Goal: Book appointment/travel/reservation

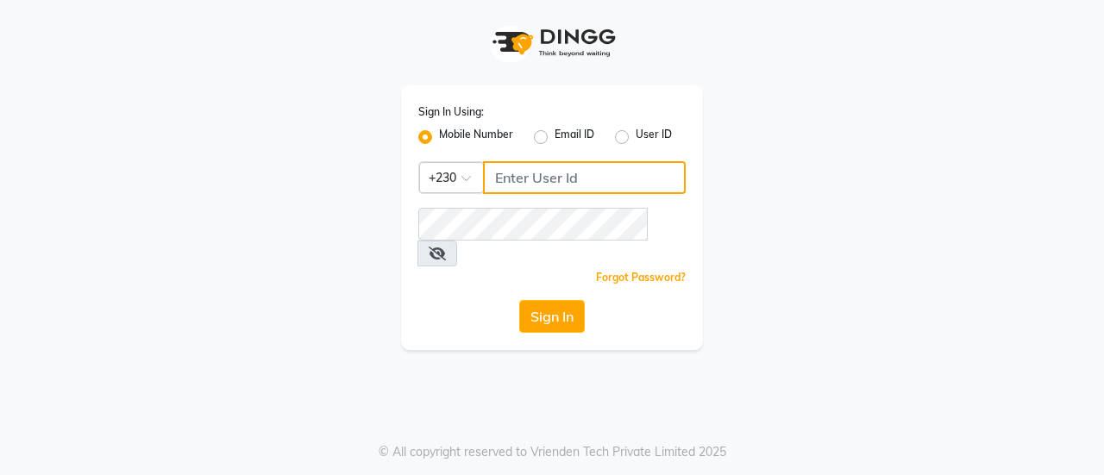
type input "59282313"
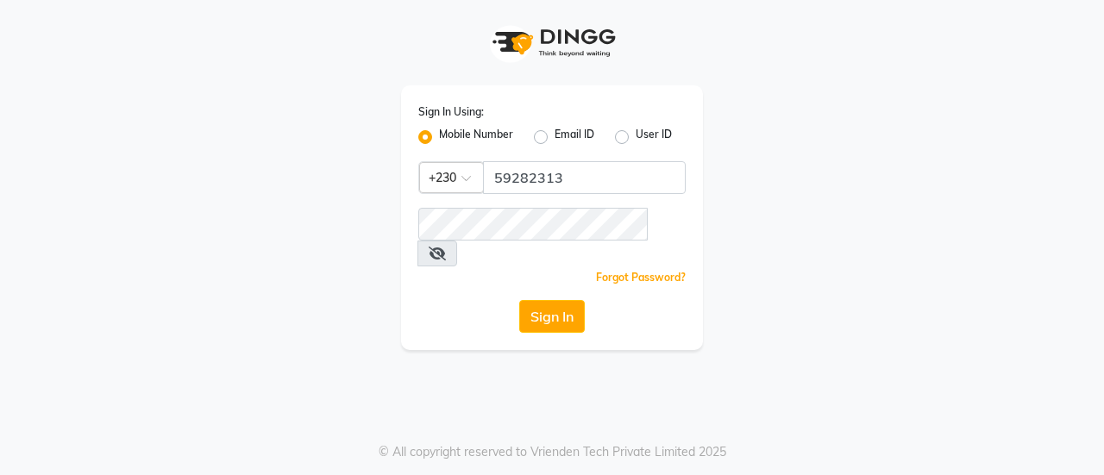
click at [457, 241] on span at bounding box center [437, 254] width 40 height 26
click at [446, 247] on icon at bounding box center [436, 254] width 17 height 14
click at [548, 300] on button "Sign In" at bounding box center [552, 316] width 66 height 33
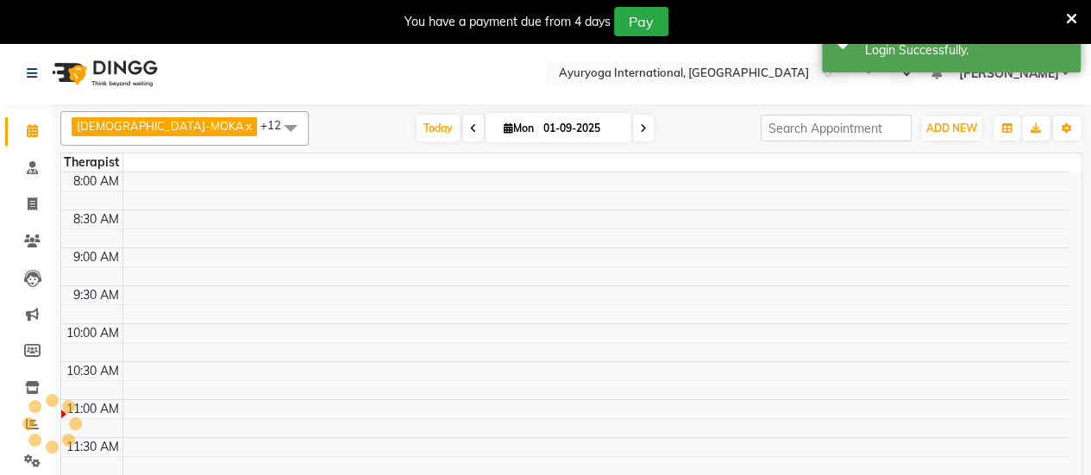
select select "en"
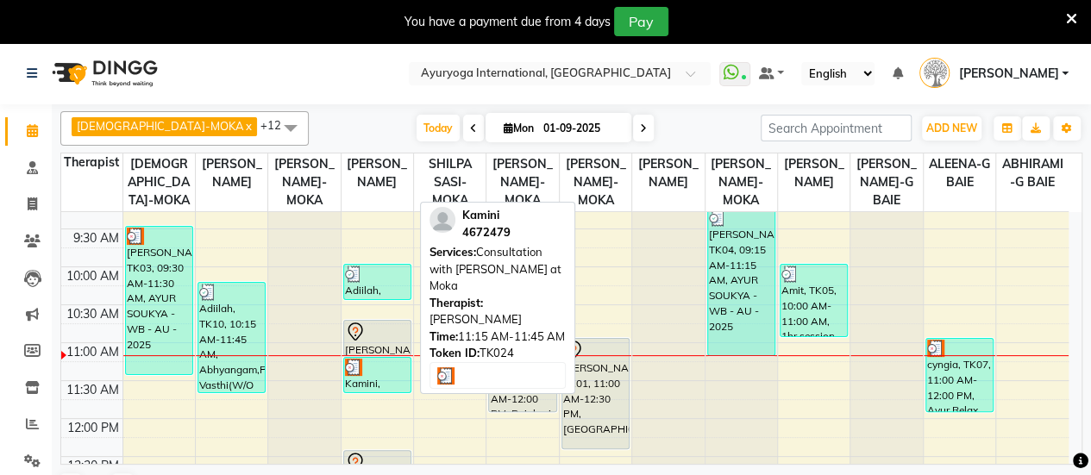
scroll to position [604, 0]
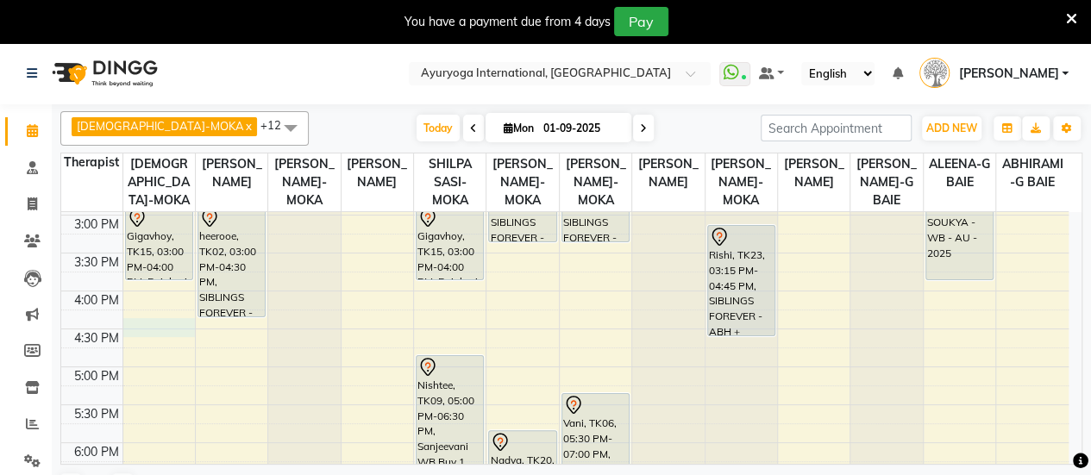
click at [149, 336] on div "7:00 AM 7:30 AM 8:00 AM 8:30 AM 9:00 AM 9:30 AM 10:00 AM 10:30 AM 11:00 AM 11:3…" at bounding box center [564, 139] width 1007 height 1061
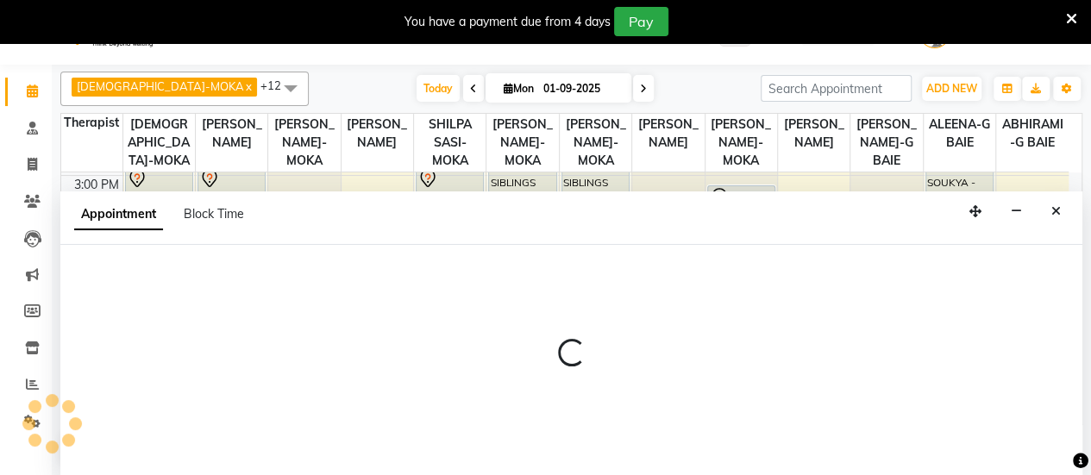
scroll to position [42, 0]
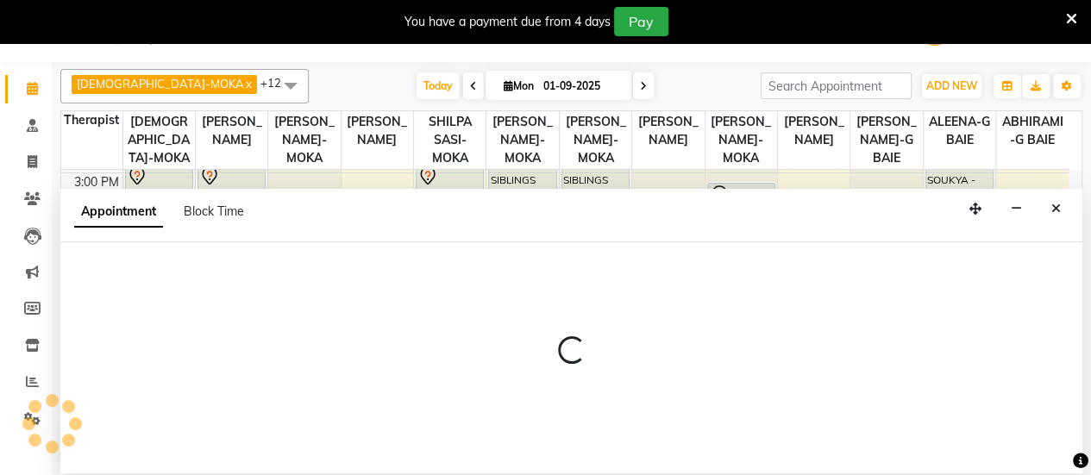
select select "36053"
select select "tentative"
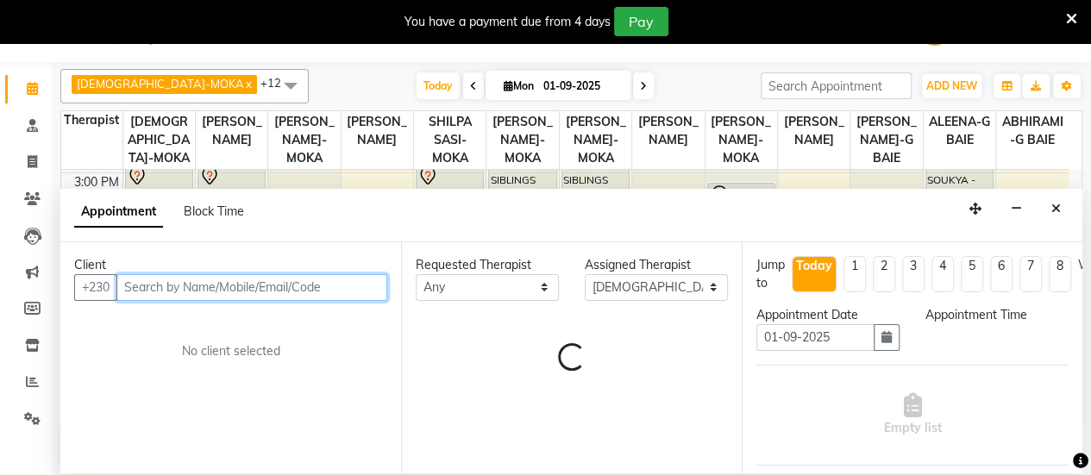
select select "990"
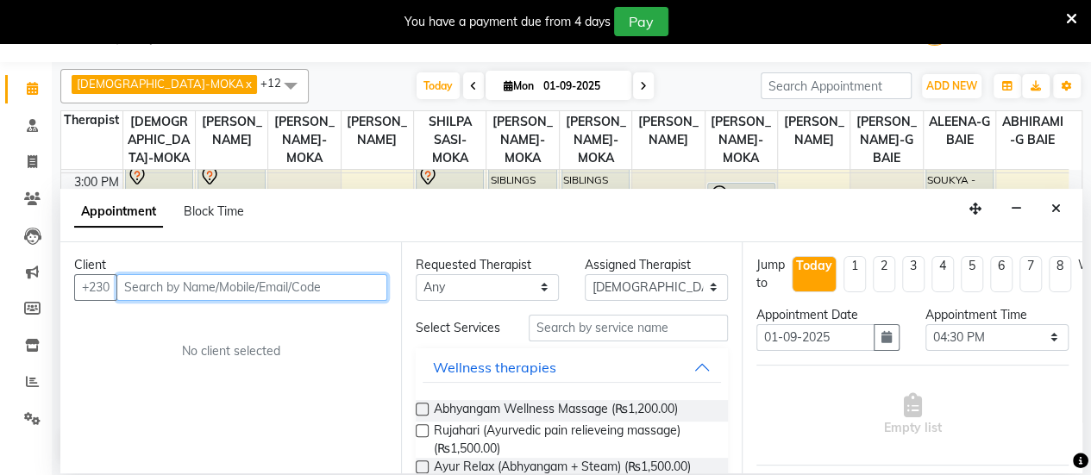
click at [295, 286] on input "text" at bounding box center [251, 287] width 271 height 27
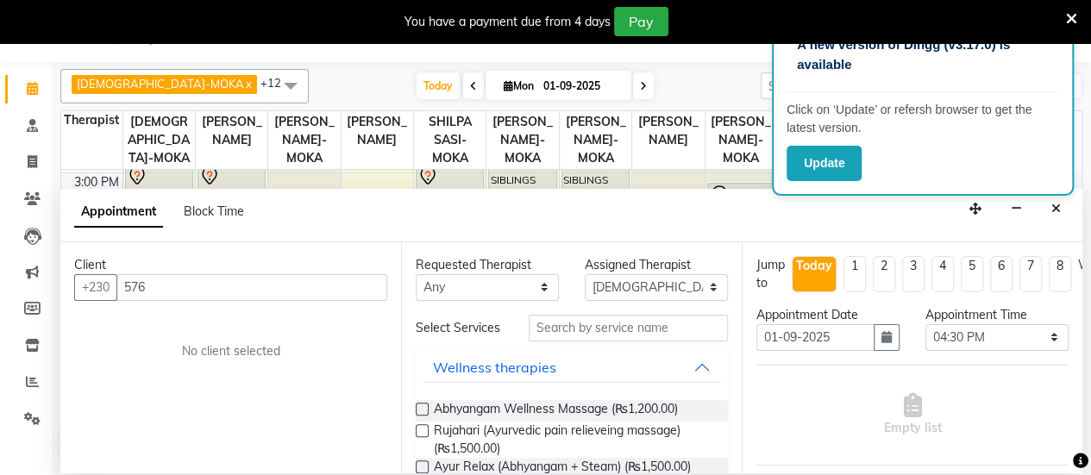
click at [871, 156] on div "Update" at bounding box center [922, 163] width 272 height 35
click at [182, 278] on input "576" at bounding box center [215, 287] width 199 height 27
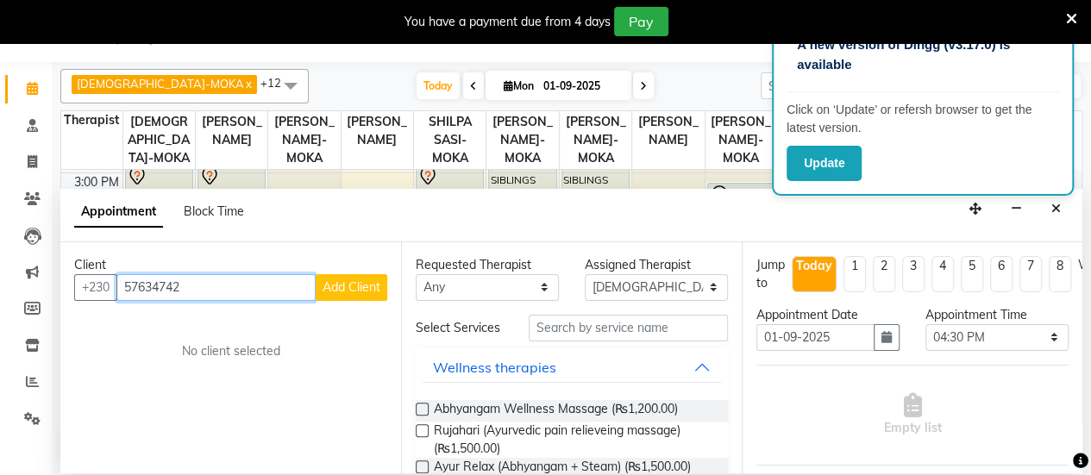
type input "57634742"
click at [331, 279] on span "Add Client" at bounding box center [351, 287] width 58 height 16
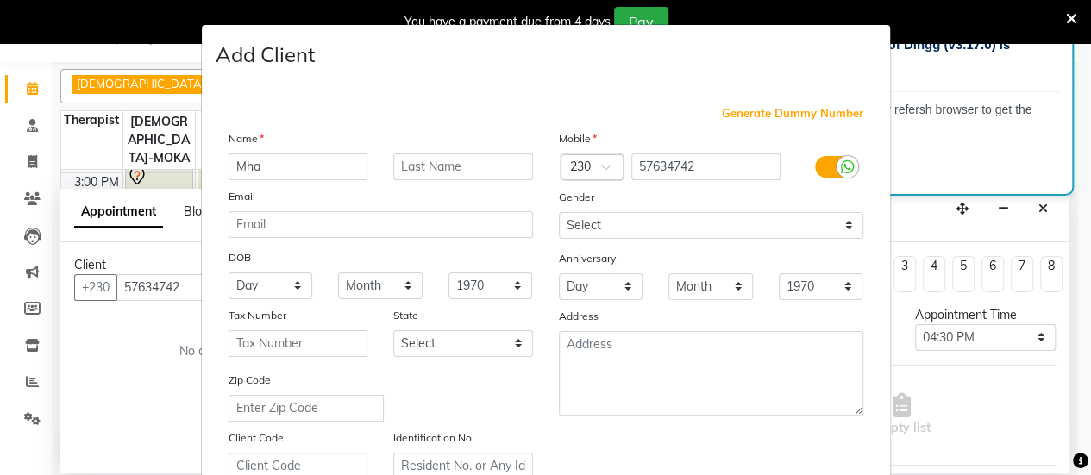
type input "Mhado"
click at [785, 230] on select "Select Male Female Other Prefer Not To Say" at bounding box center [711, 225] width 304 height 27
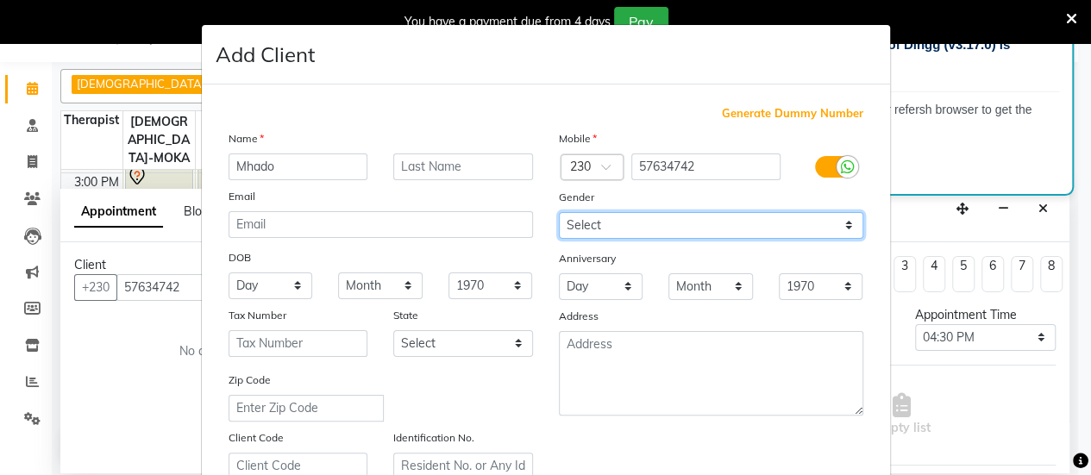
select select "male"
click at [559, 212] on select "Select Male Female Other Prefer Not To Say" at bounding box center [711, 225] width 304 height 27
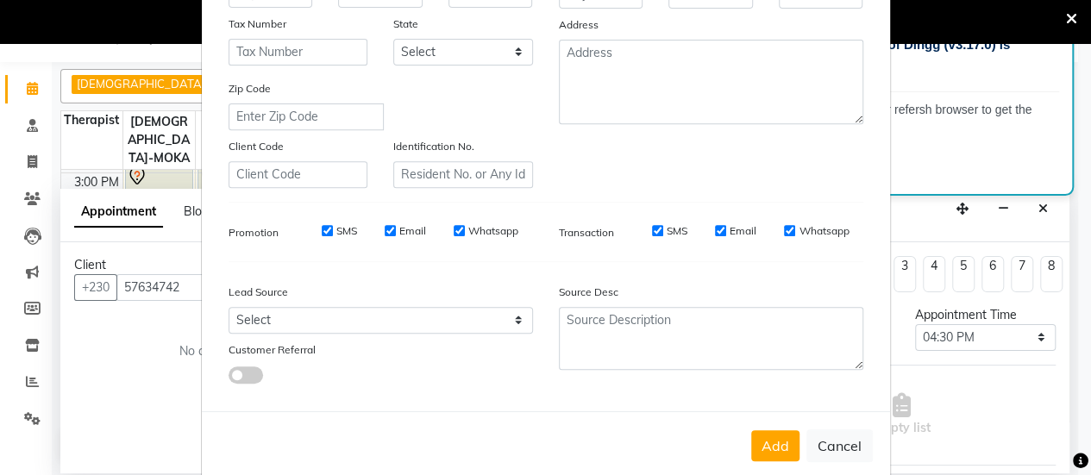
scroll to position [317, 0]
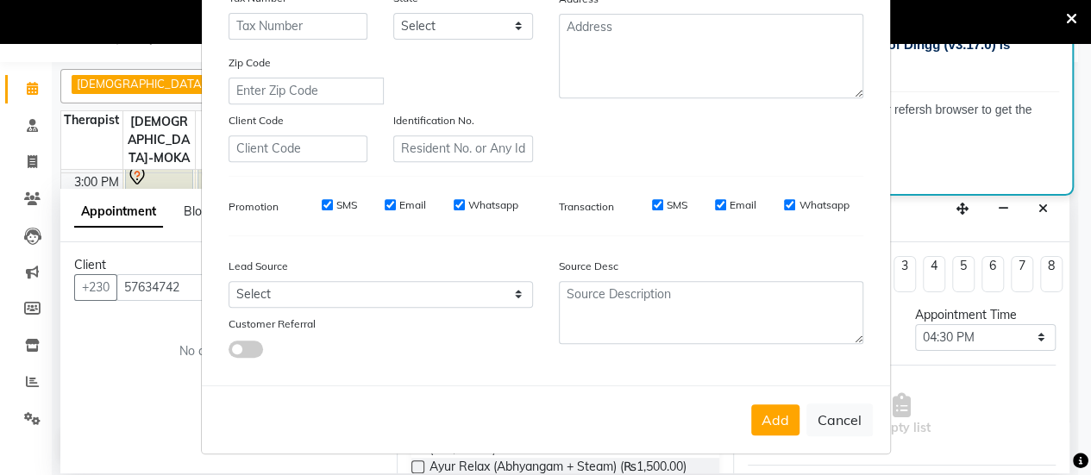
click at [758, 418] on button "Add" at bounding box center [775, 419] width 48 height 31
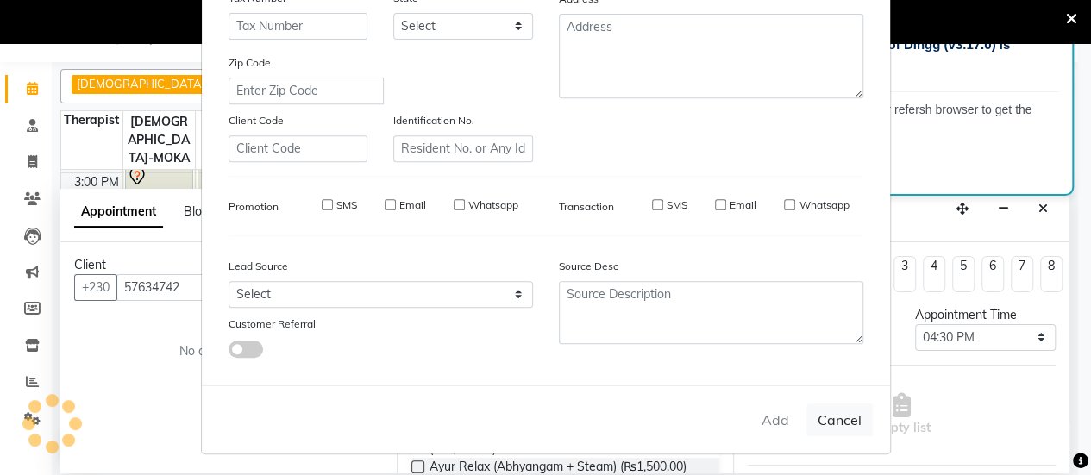
select select
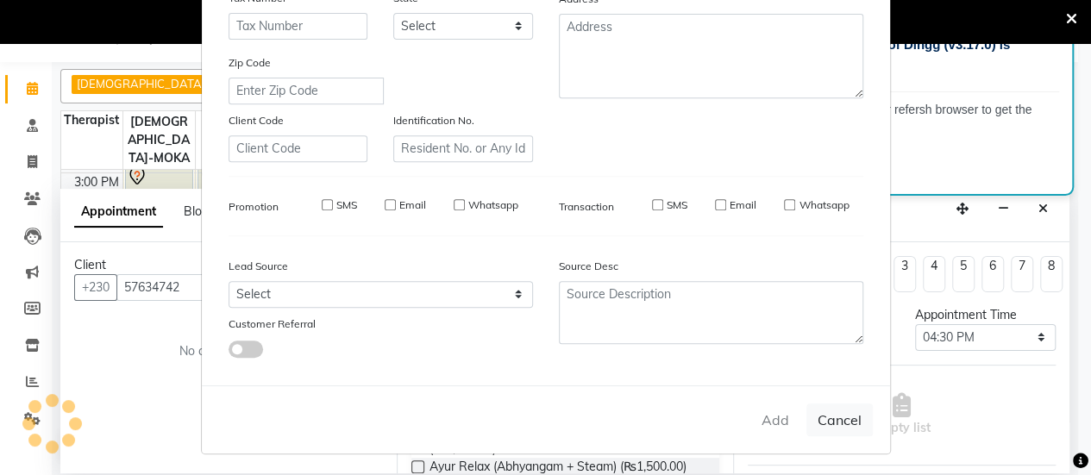
select select
checkbox input "false"
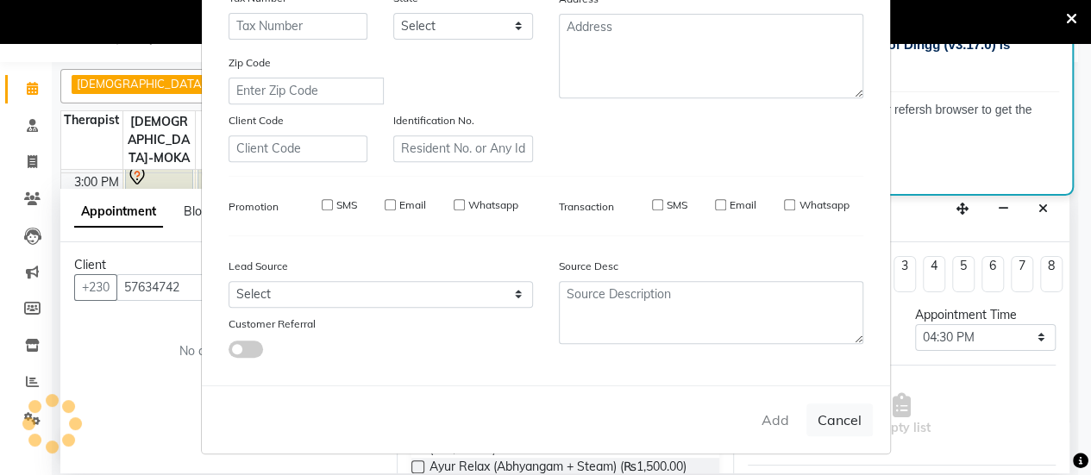
checkbox input "false"
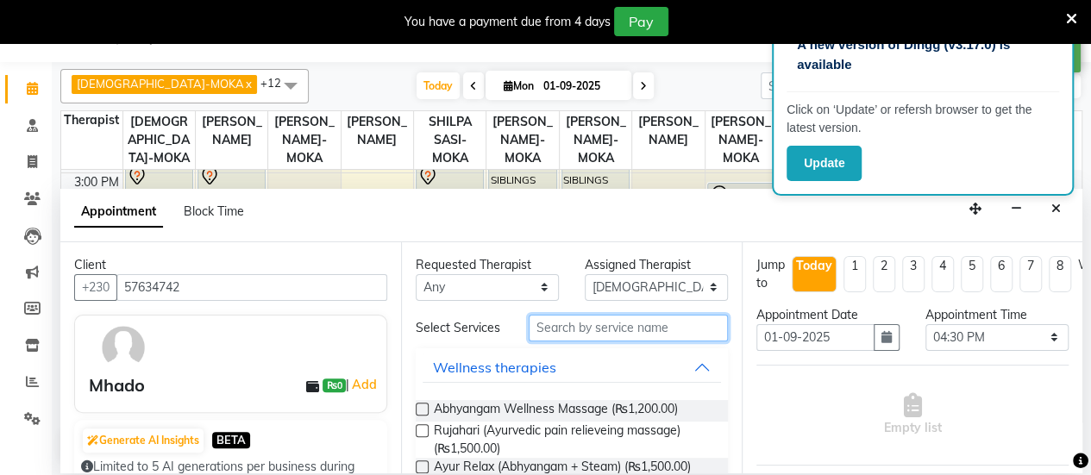
click at [662, 335] on input "text" at bounding box center [628, 328] width 199 height 27
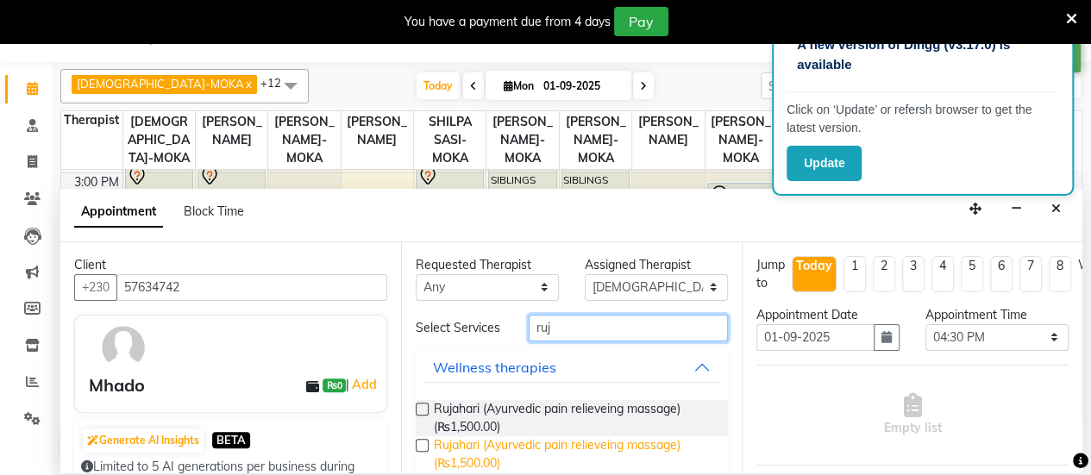
type input "ruj"
click at [529, 461] on span "Rujahari (Ayurvedic pain relieveing massage) (₨1,500.00)" at bounding box center [574, 454] width 280 height 36
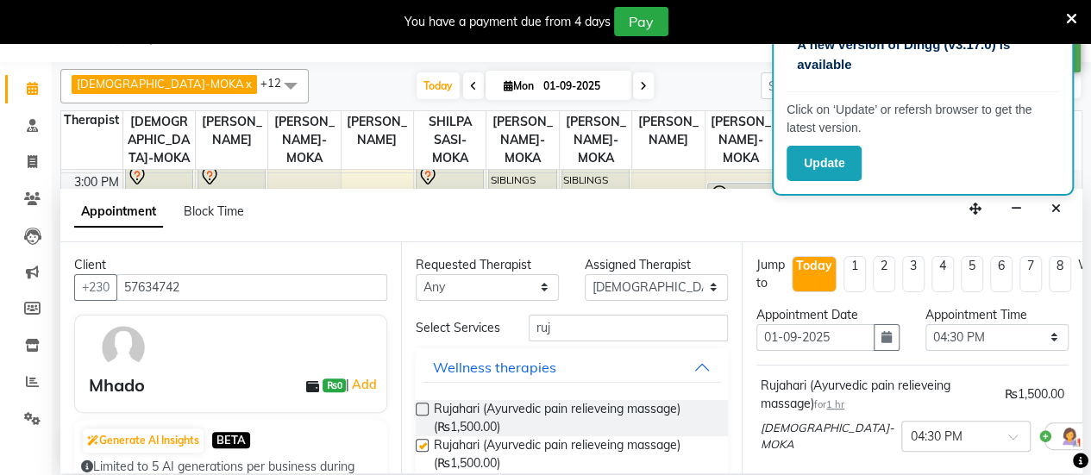
checkbox input "false"
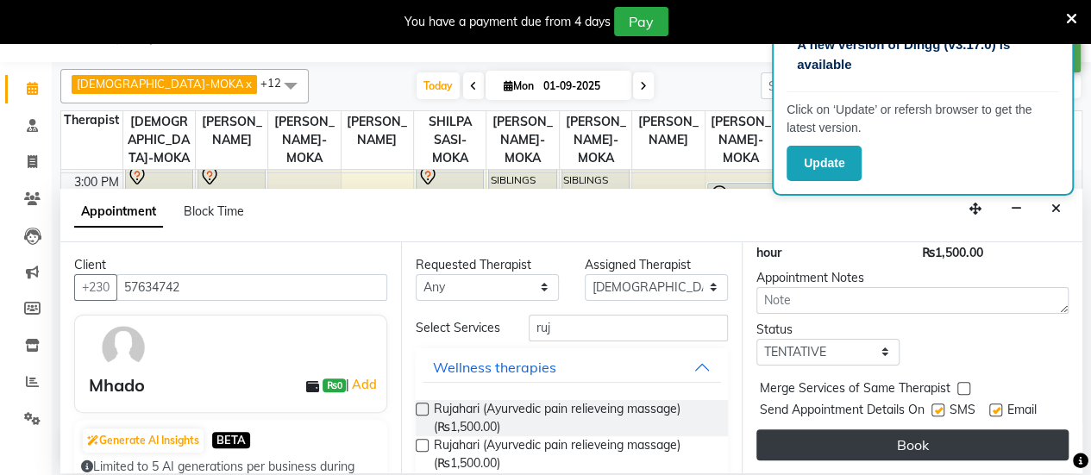
click at [902, 429] on button "Book" at bounding box center [912, 444] width 312 height 31
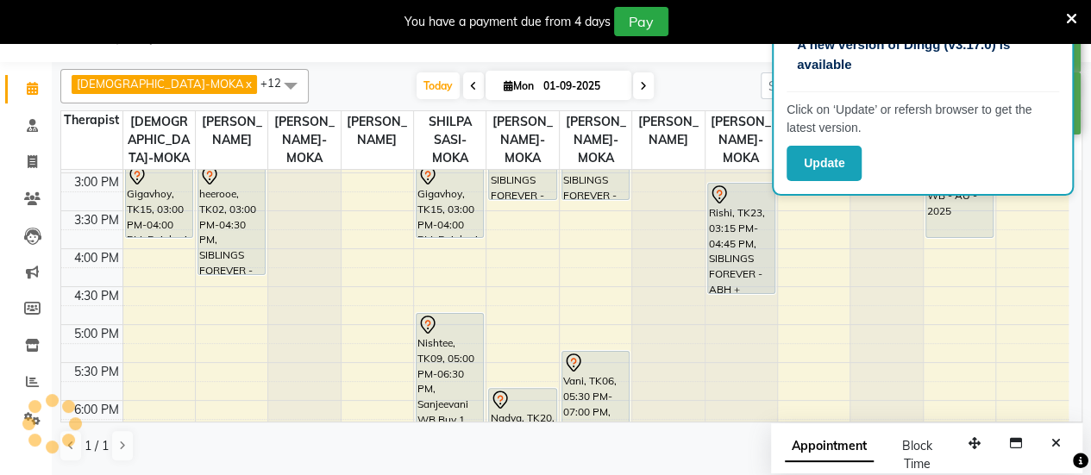
scroll to position [0, 0]
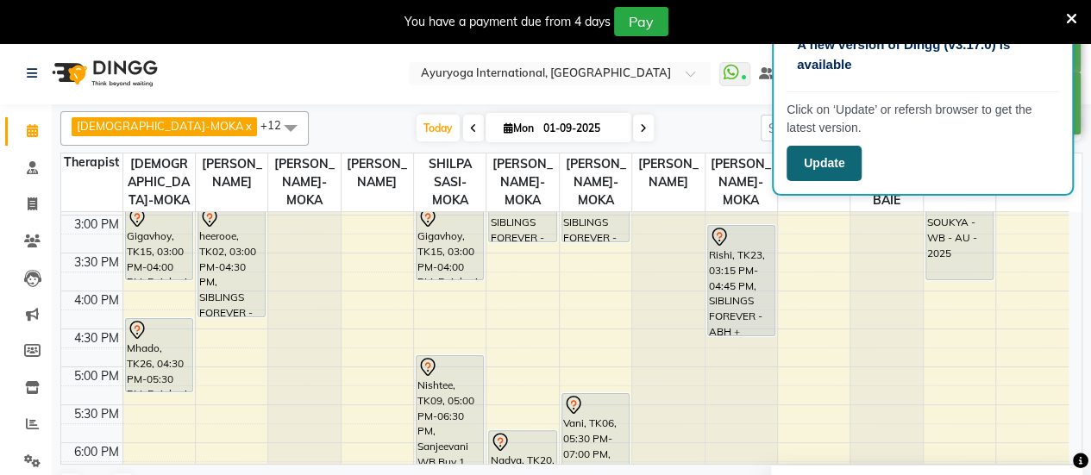
click at [841, 152] on button "Update" at bounding box center [823, 163] width 75 height 35
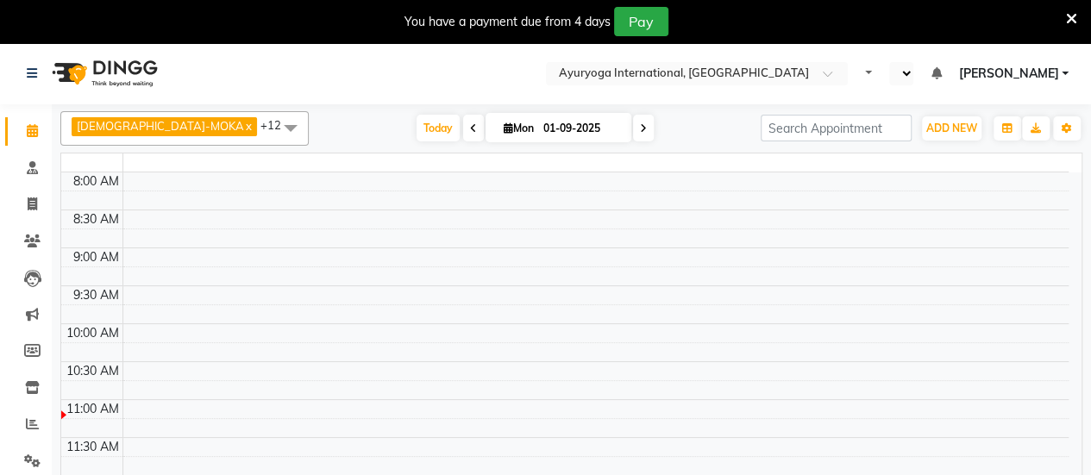
select select "en"
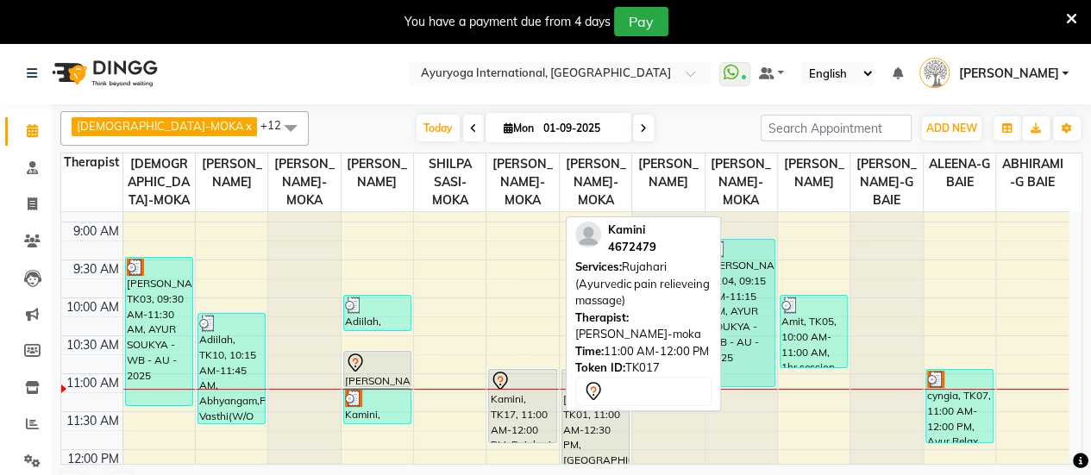
scroll to position [86, 0]
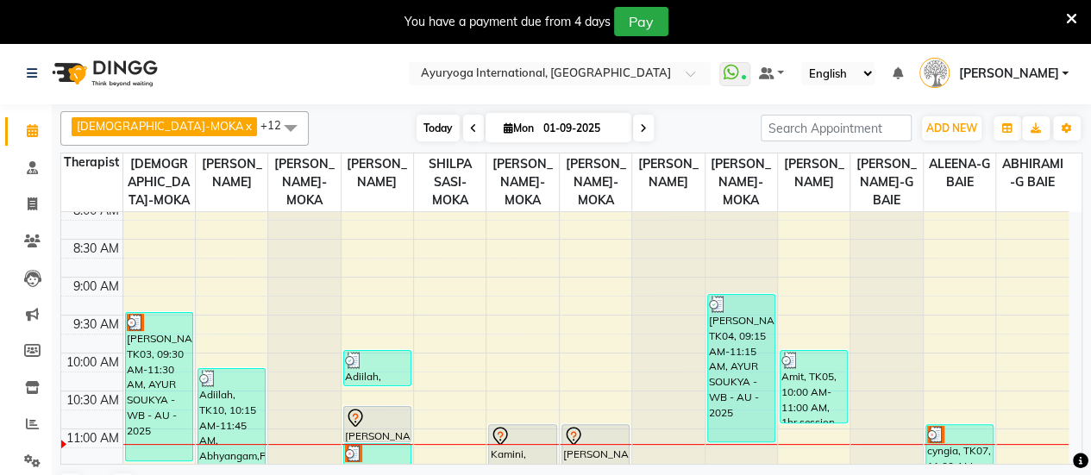
click at [416, 122] on span "Today" at bounding box center [437, 128] width 43 height 27
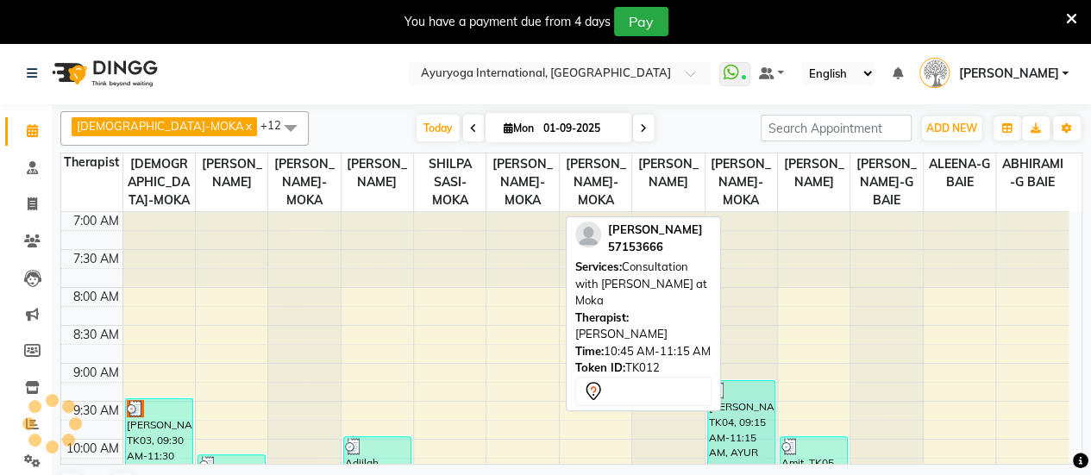
scroll to position [300, 0]
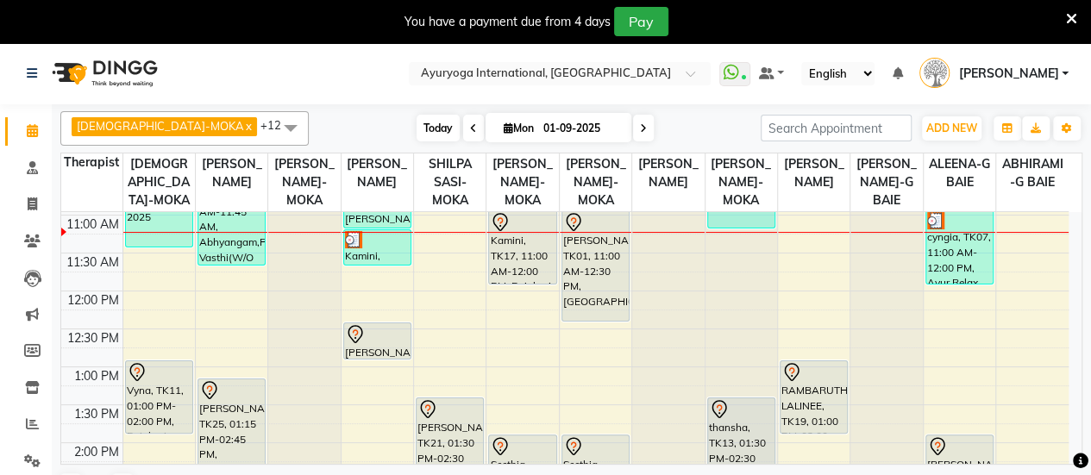
click at [416, 140] on span "Today" at bounding box center [437, 128] width 43 height 27
click at [416, 134] on span "Today" at bounding box center [437, 128] width 43 height 27
